Goal: Task Accomplishment & Management: Complete application form

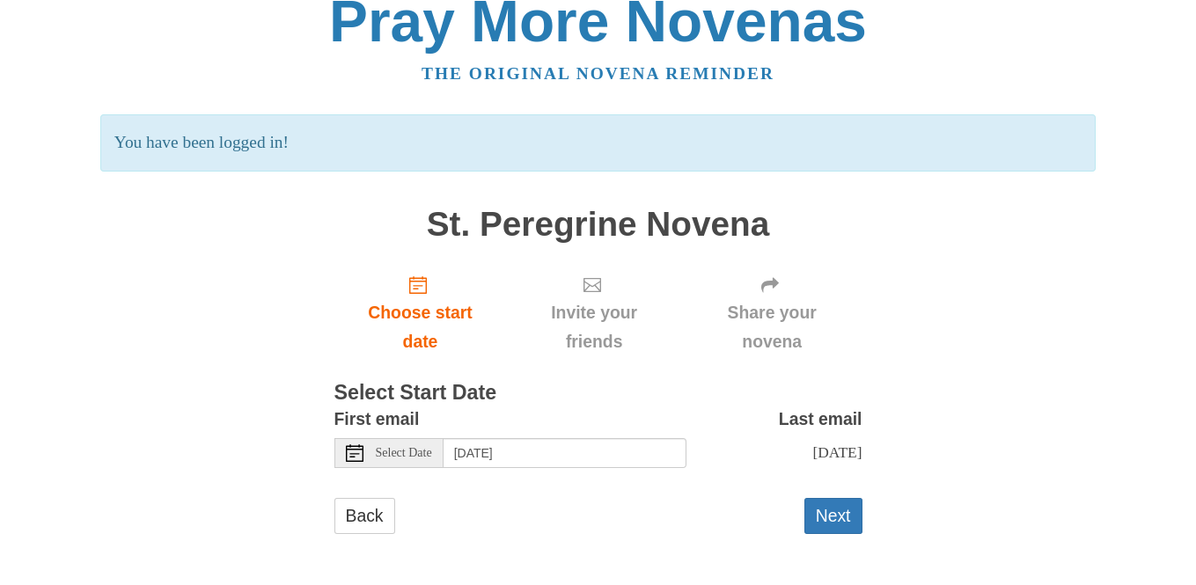
scroll to position [39, 0]
click at [838, 521] on button "Next" at bounding box center [833, 516] width 58 height 36
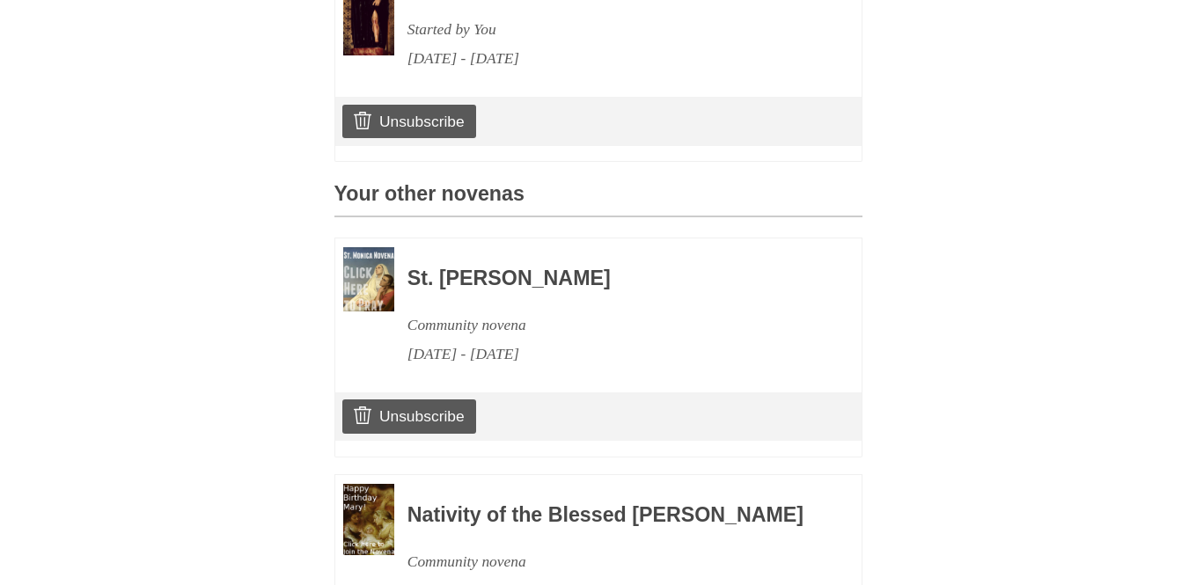
scroll to position [616, 0]
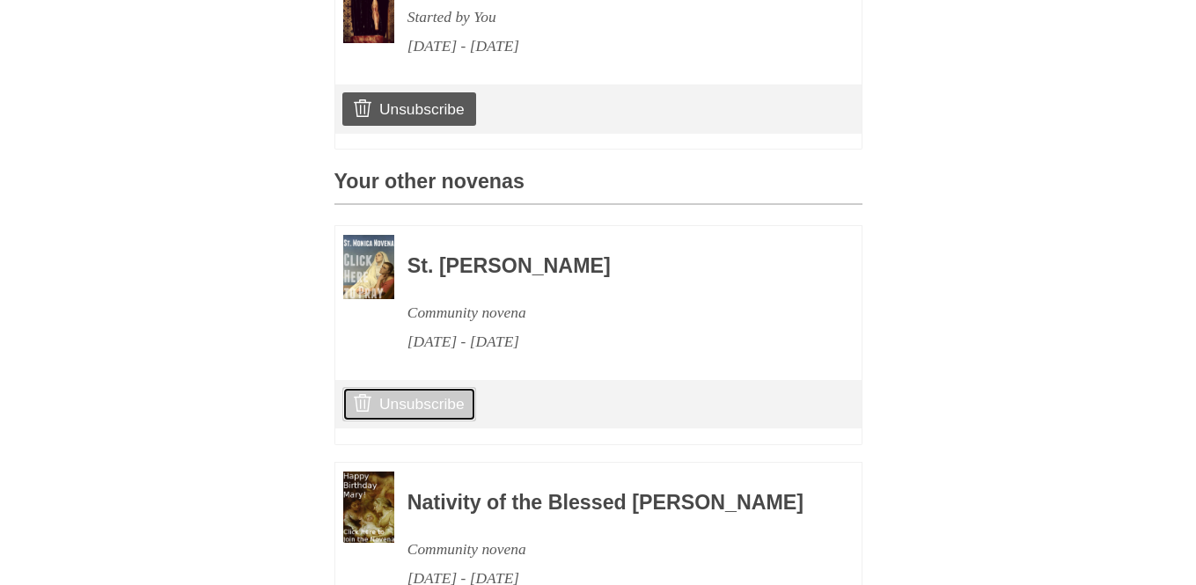
click at [390, 421] on link "Unsubscribe" at bounding box center [408, 403] width 133 height 33
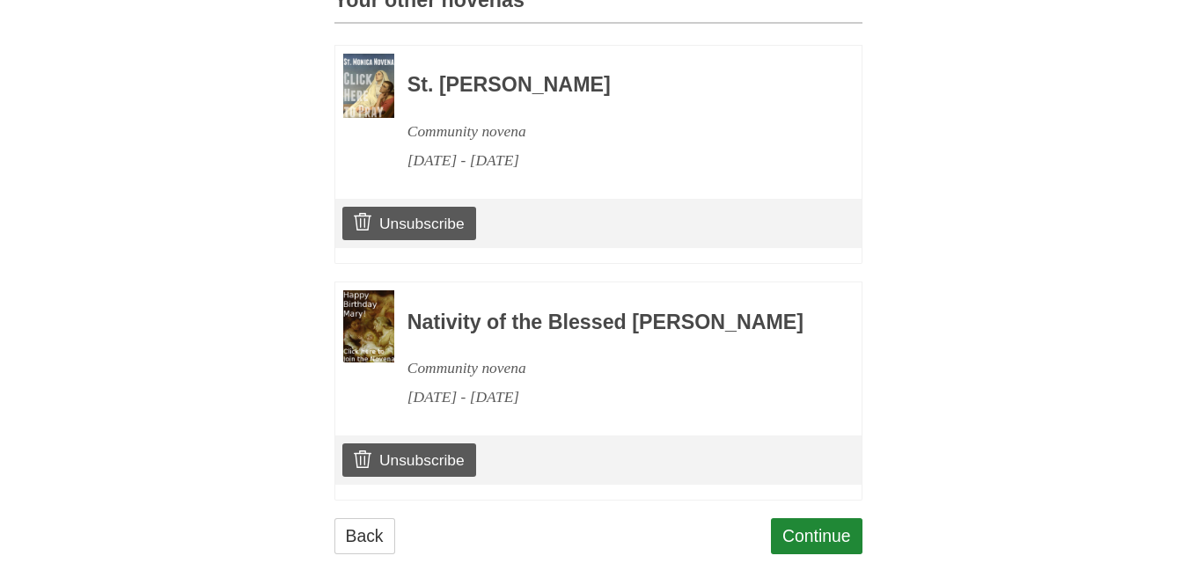
scroll to position [945, 0]
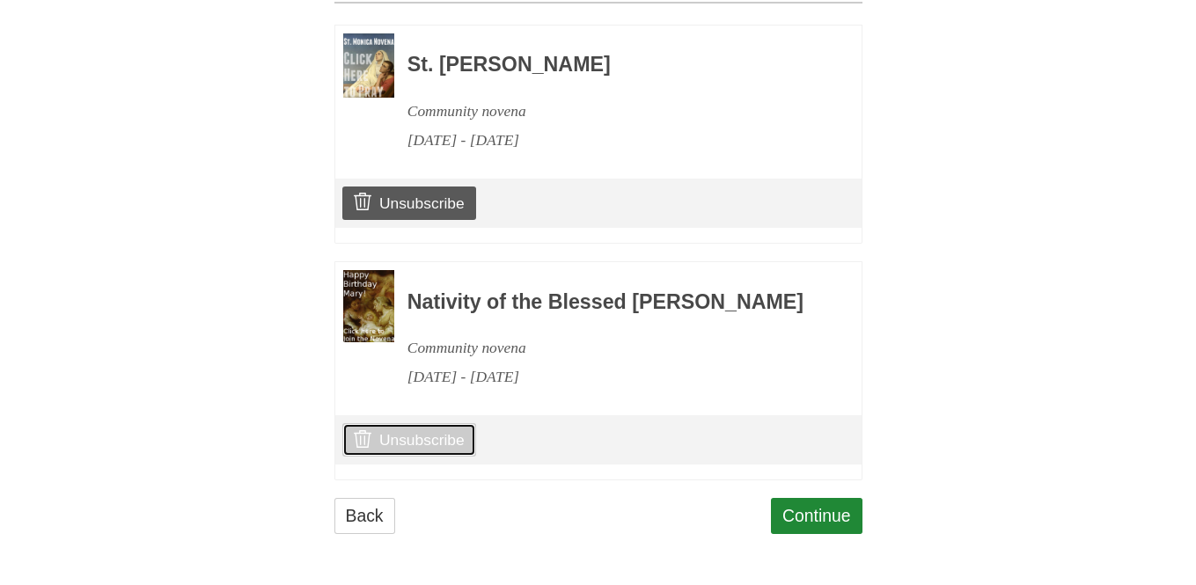
click at [457, 445] on link "Unsubscribe" at bounding box center [408, 439] width 133 height 33
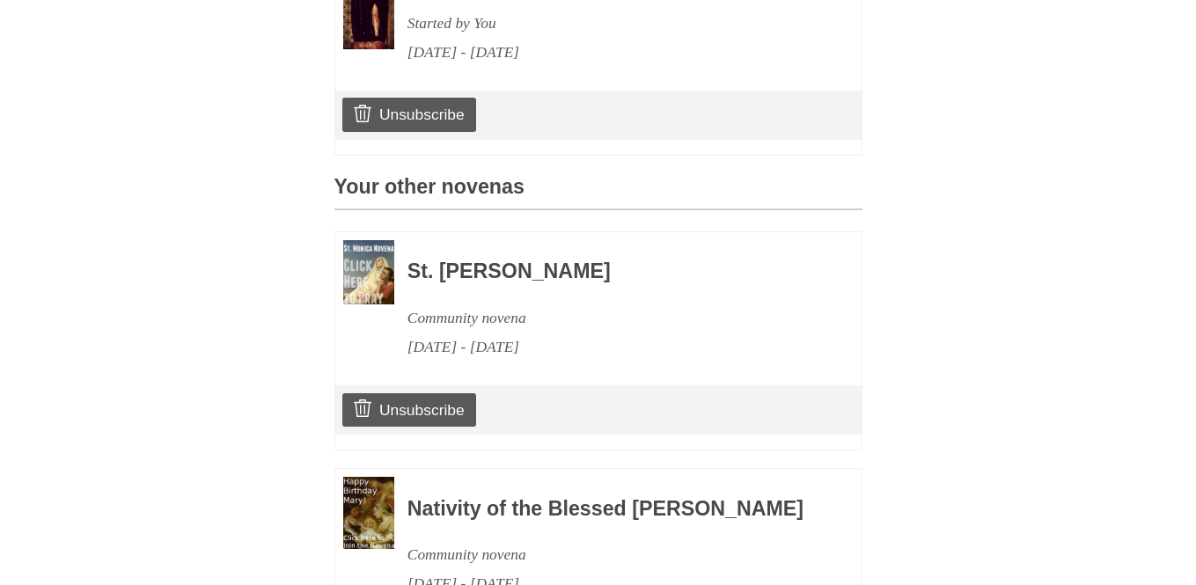
scroll to position [704, 0]
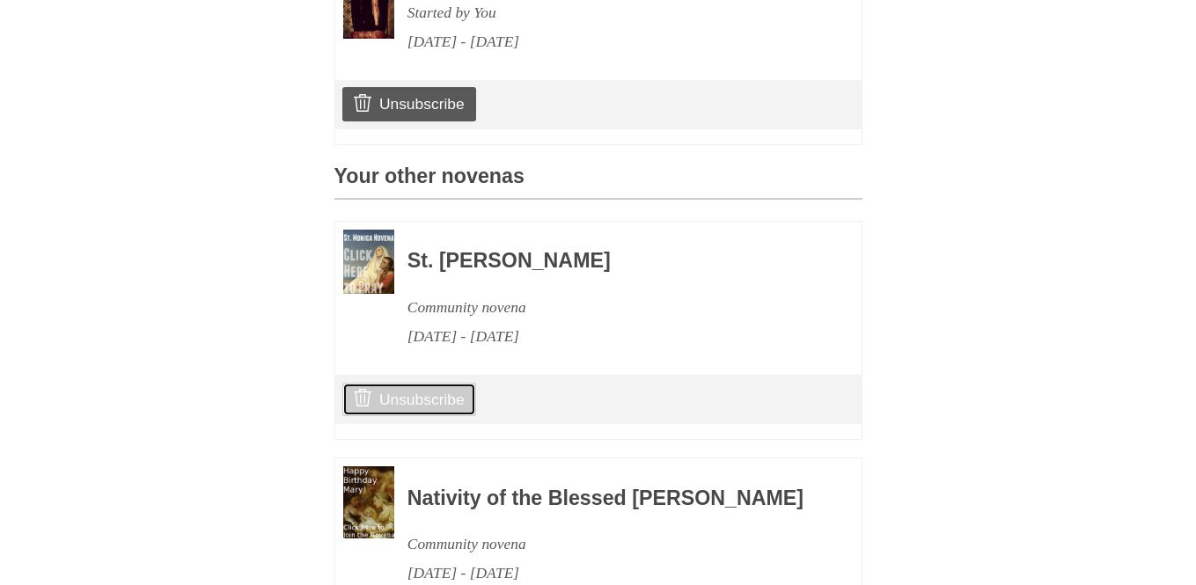
click at [435, 416] on link "Unsubscribe" at bounding box center [408, 399] width 133 height 33
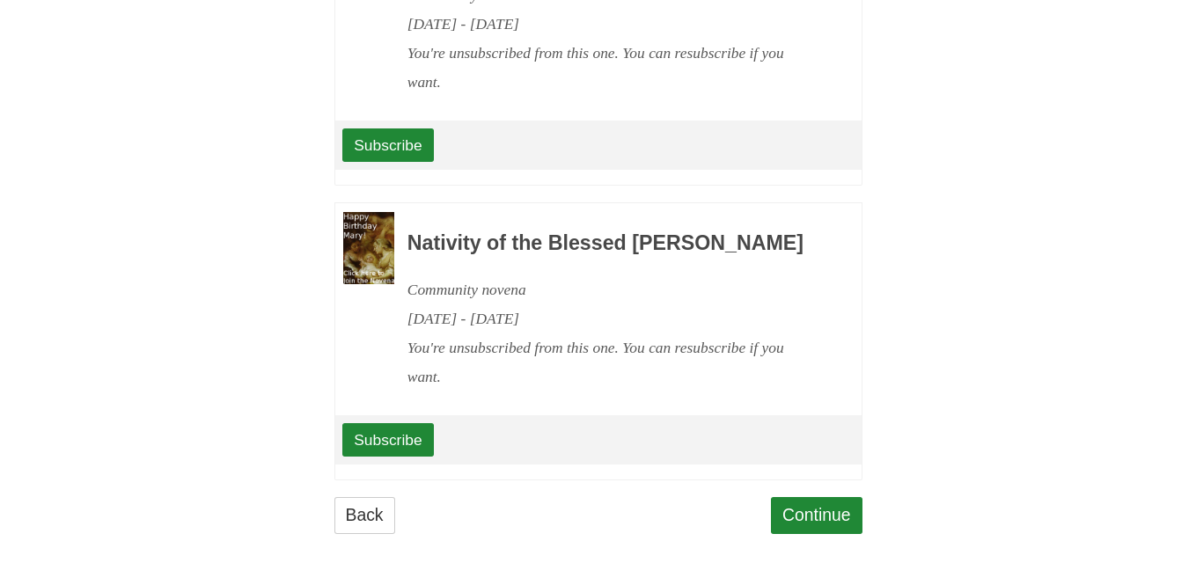
scroll to position [1061, 0]
click at [813, 519] on link "Continue" at bounding box center [817, 515] width 92 height 36
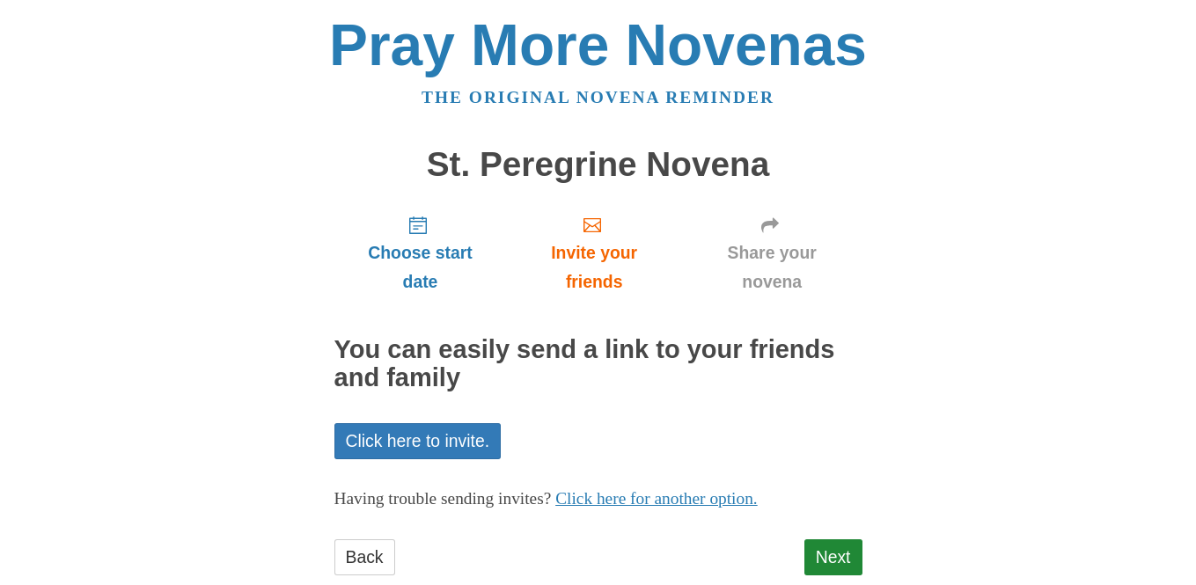
scroll to position [40, 0]
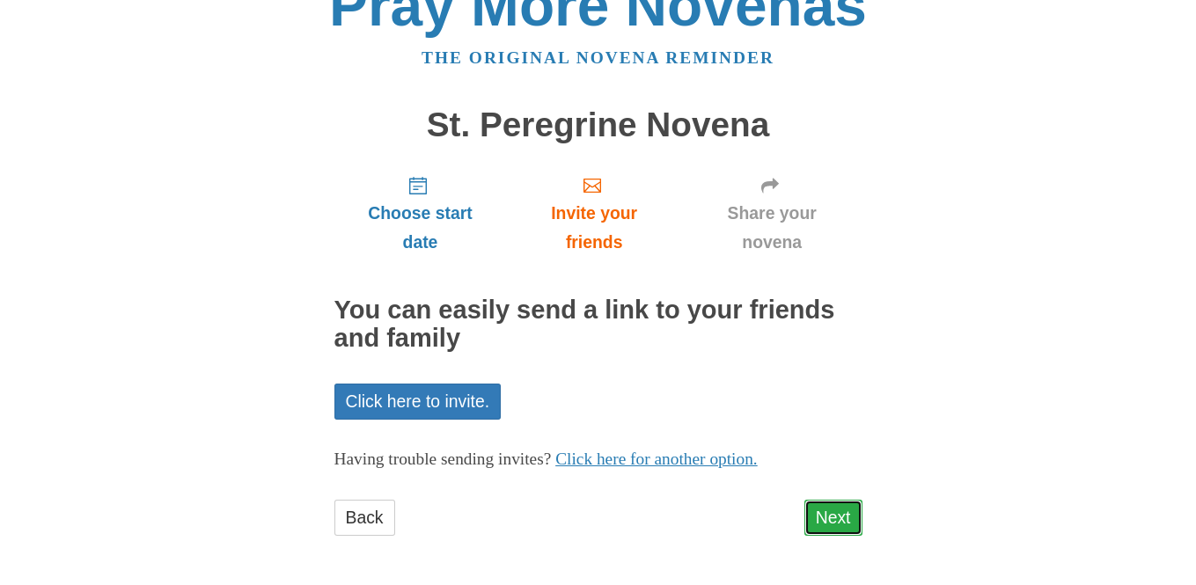
click at [849, 515] on link "Next" at bounding box center [833, 518] width 58 height 36
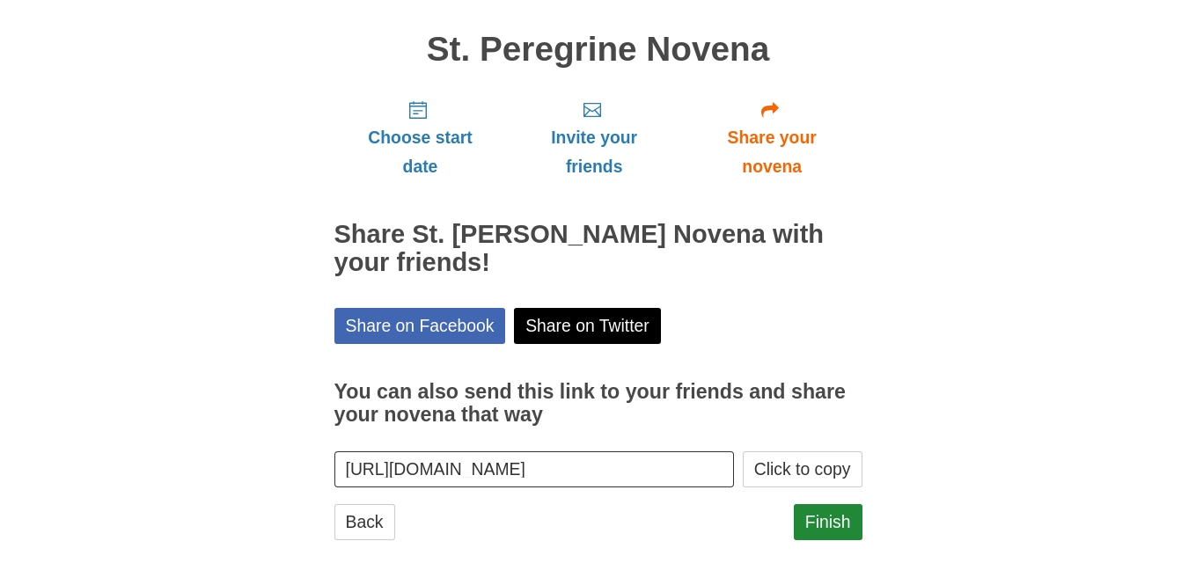
scroll to position [119, 0]
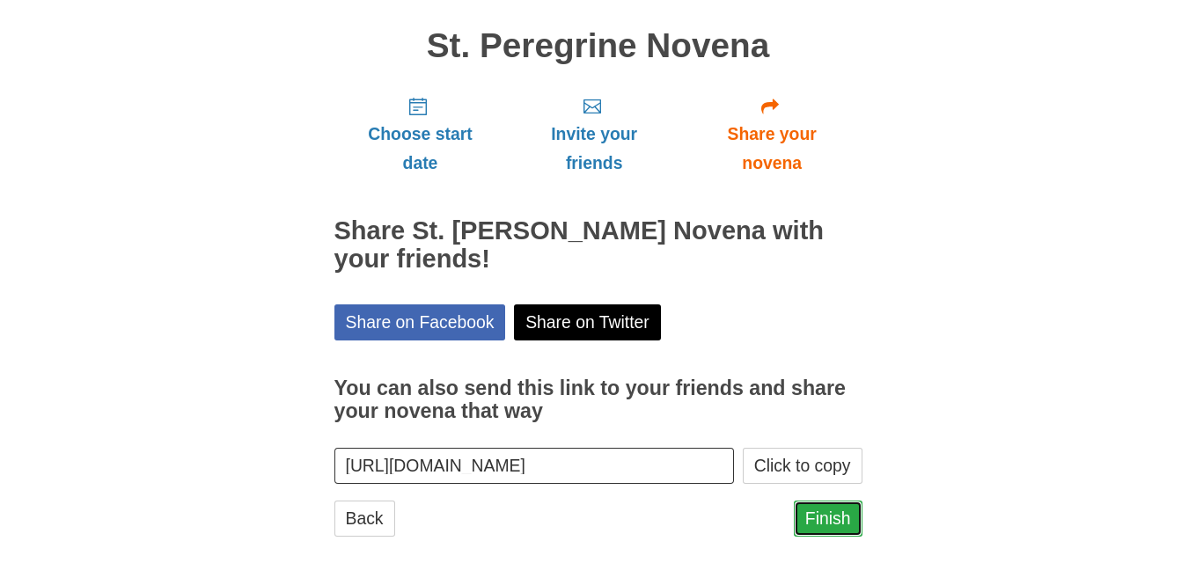
click at [822, 521] on link "Finish" at bounding box center [828, 519] width 69 height 36
